Goal: Information Seeking & Learning: Learn about a topic

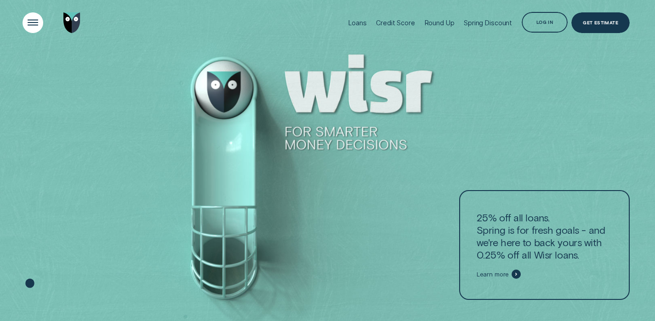
click at [22, 21] on div "Open Menu" at bounding box center [32, 22] width 29 height 29
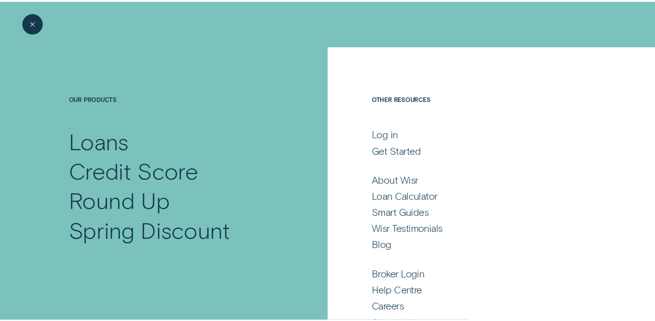
scroll to position [38, 0]
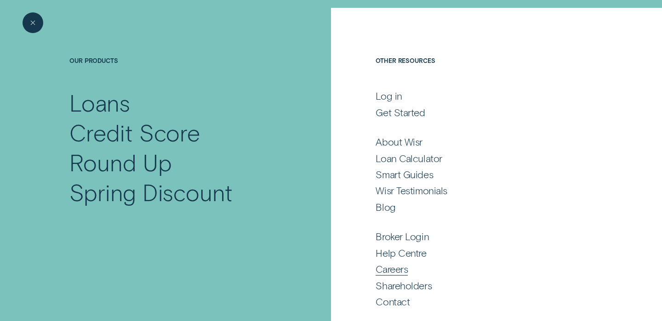
click at [393, 273] on div "Careers" at bounding box center [391, 269] width 32 height 12
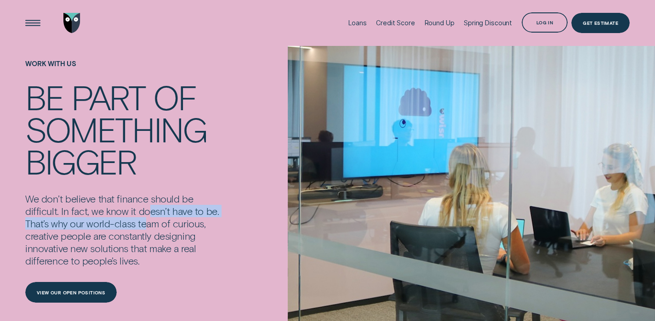
drag, startPoint x: 145, startPoint y: 216, endPoint x: 143, endPoint y: 227, distance: 10.7
click at [143, 227] on p "We don’t believe that finance should be difficult. In fact, we know it doesn’t …" at bounding box center [124, 229] width 199 height 74
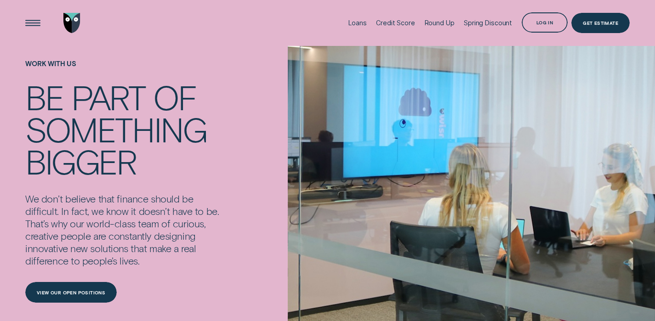
click at [143, 227] on p "We don’t believe that finance should be difficult. In fact, we know it doesn’t …" at bounding box center [124, 229] width 199 height 74
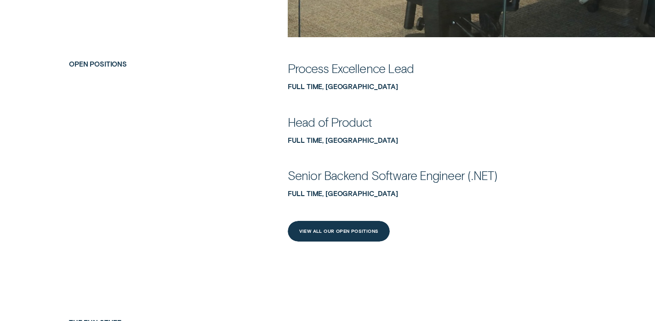
scroll to position [378, 0]
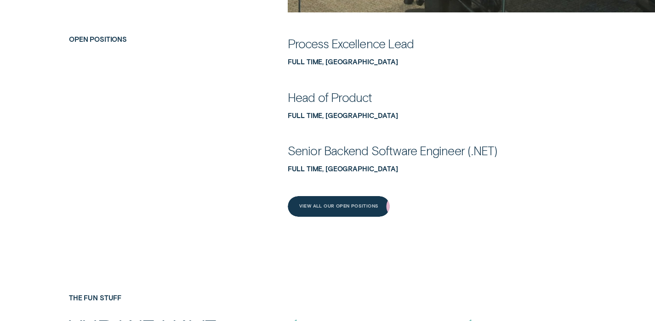
click at [344, 192] on div "Process Excellence Lead Full Time, [GEOGRAPHIC_DATA] Head of Product Full Time,…" at bounding box center [436, 130] width 306 height 190
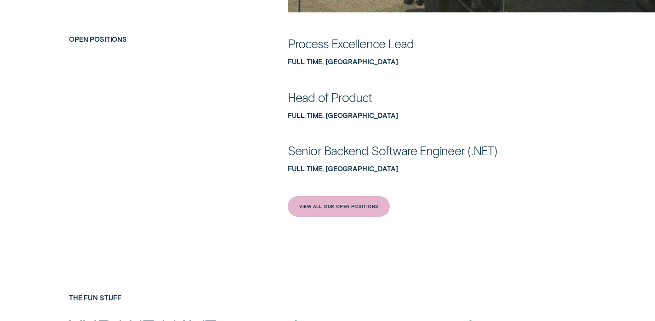
click at [342, 200] on div "View All Our Open Positions" at bounding box center [339, 206] width 102 height 21
